Goal: Transaction & Acquisition: Book appointment/travel/reservation

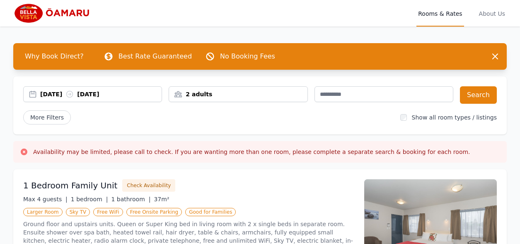
click at [45, 94] on div "[DATE] [DATE]" at bounding box center [100, 94] width 121 height 8
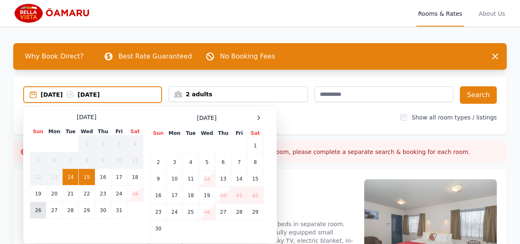
click at [43, 210] on td "26" at bounding box center [38, 210] width 16 height 17
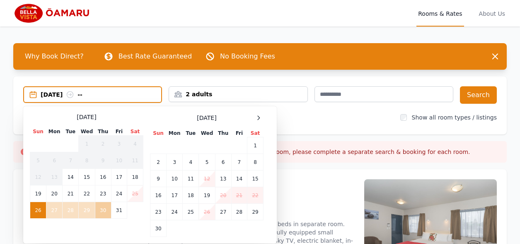
click at [106, 208] on td "30" at bounding box center [103, 210] width 16 height 17
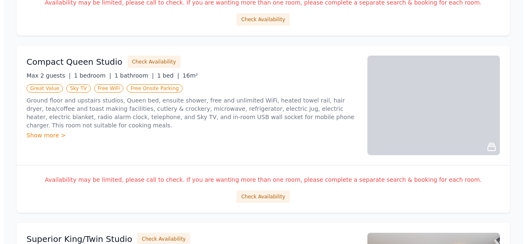
scroll to position [301, 0]
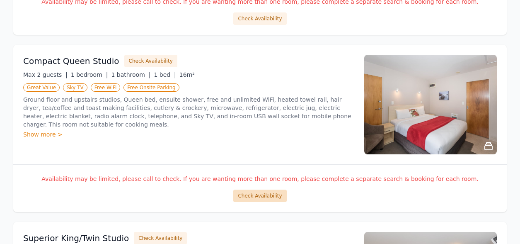
click at [274, 194] on button "Check Availability" at bounding box center [259, 195] width 53 height 12
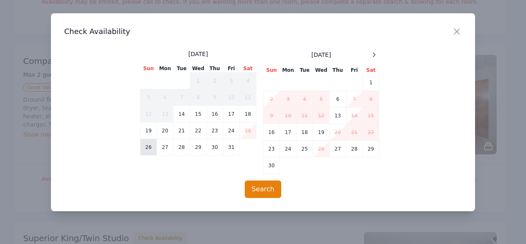
click at [151, 149] on td "26" at bounding box center [148, 147] width 17 height 17
click at [215, 150] on td "30" at bounding box center [215, 147] width 17 height 17
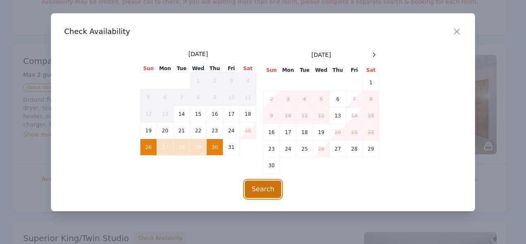
click at [275, 183] on button "Search" at bounding box center [263, 188] width 37 height 17
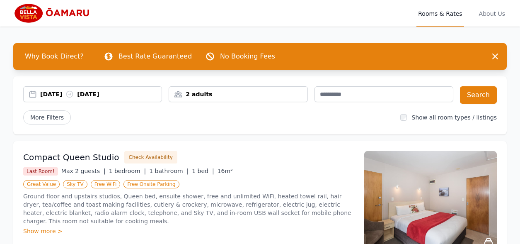
click at [72, 91] on div "[DATE] [DATE]" at bounding box center [100, 94] width 121 height 8
